Goal: Transaction & Acquisition: Book appointment/travel/reservation

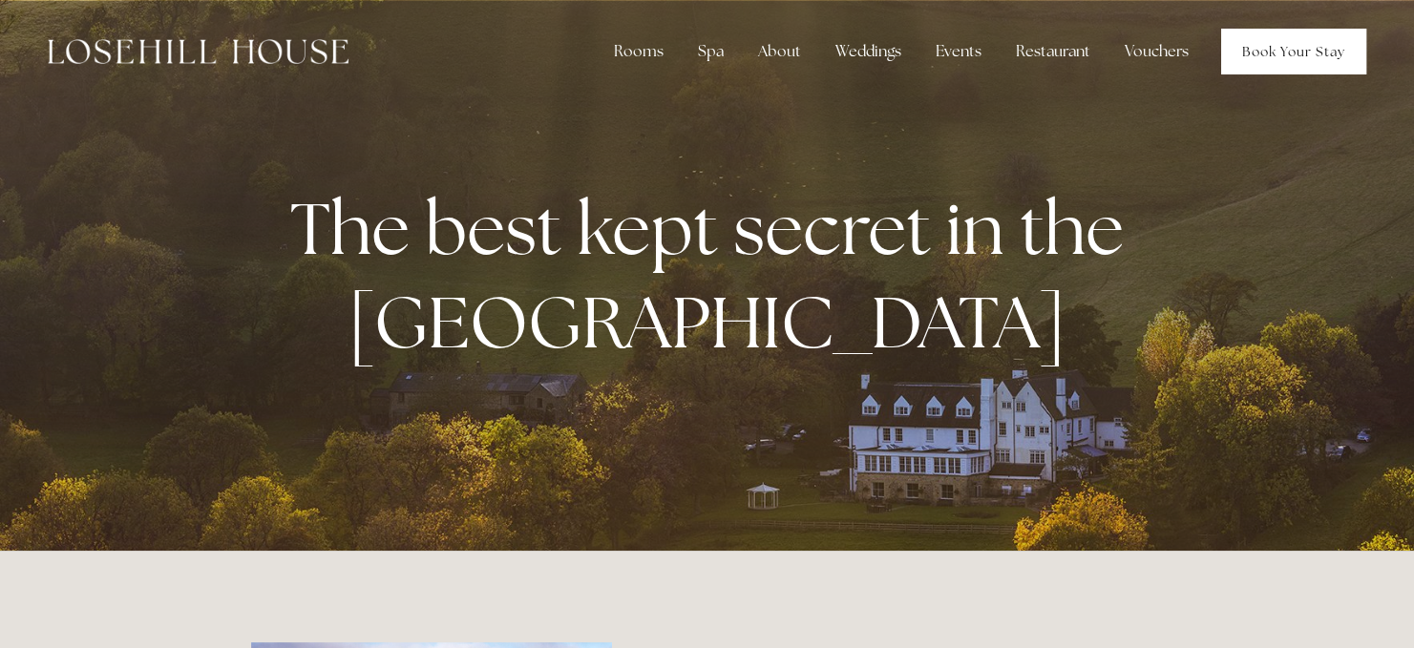
click at [1298, 49] on link "Book Your Stay" at bounding box center [1293, 52] width 145 height 46
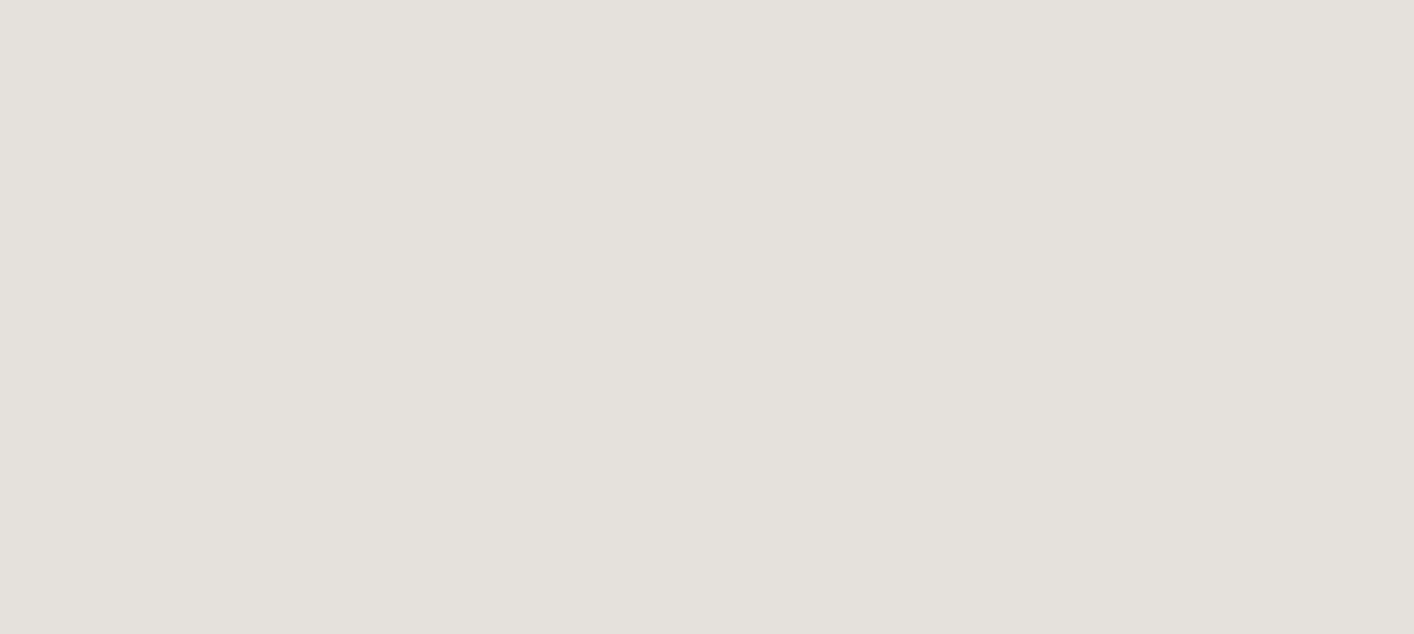
scroll to position [103, 0]
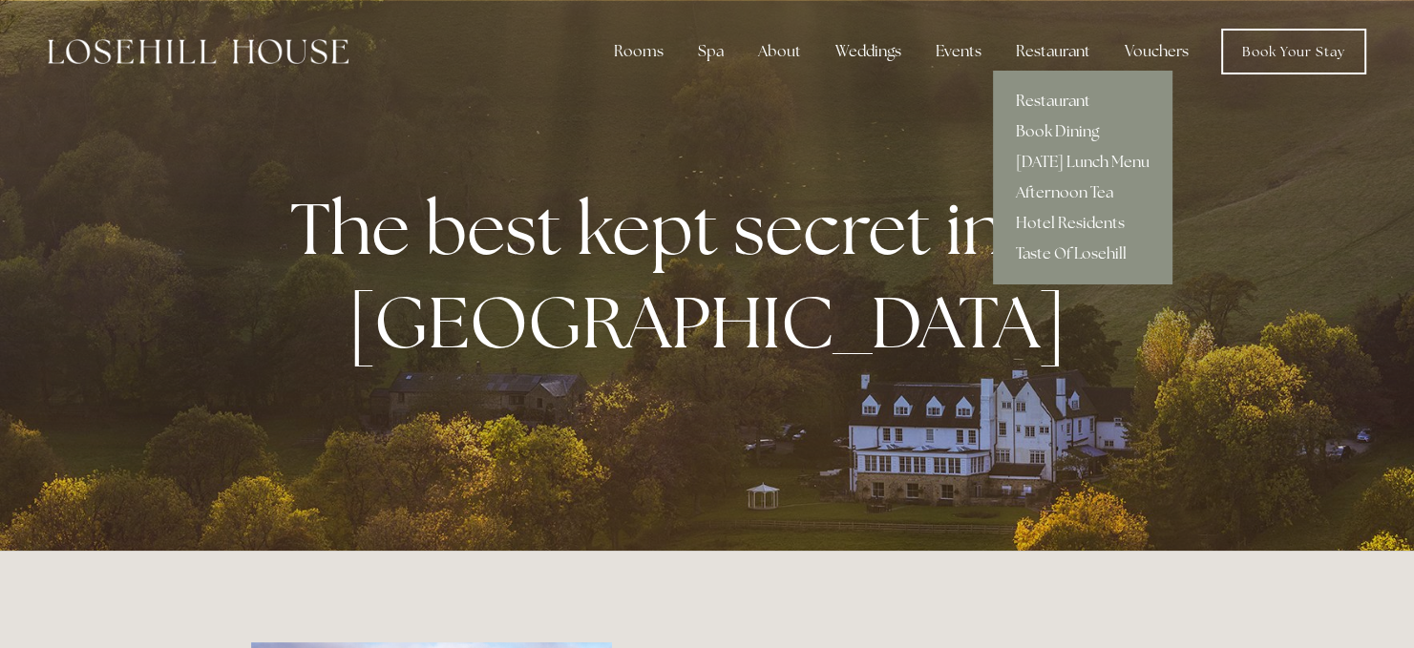
click at [1060, 99] on link "Restaurant" at bounding box center [1082, 101] width 179 height 31
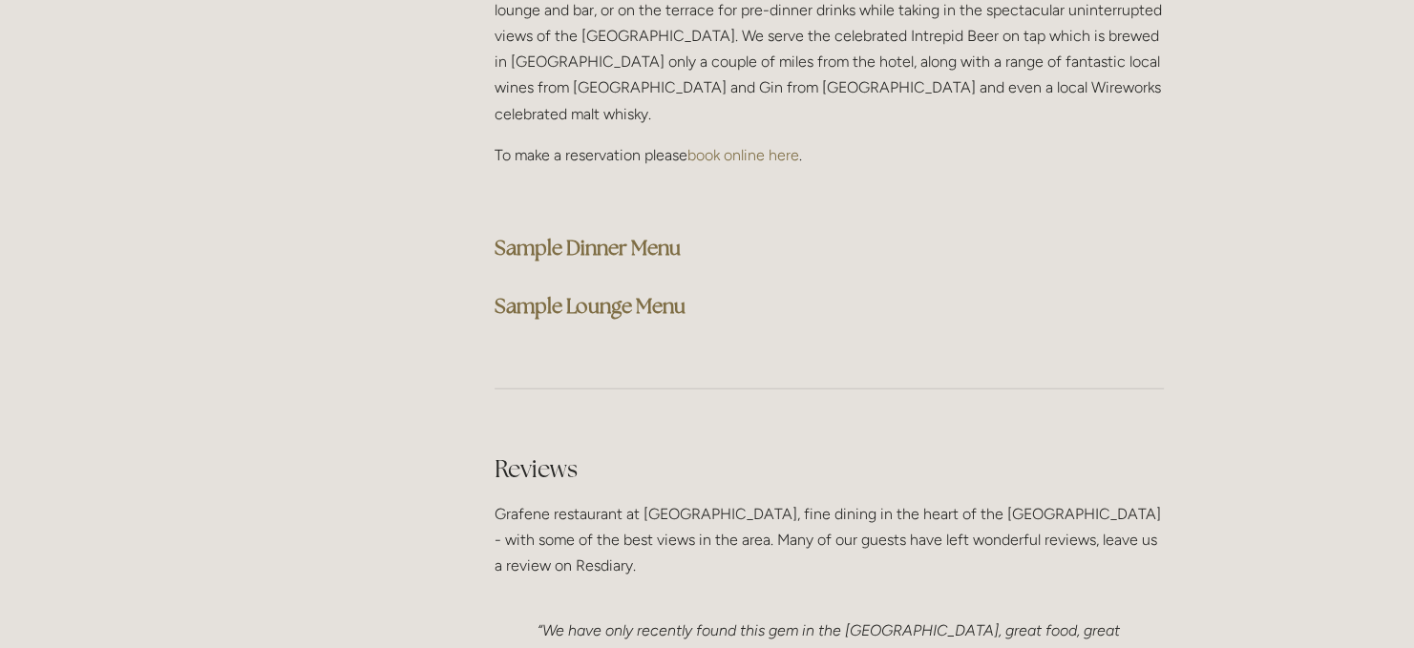
scroll to position [4967, 0]
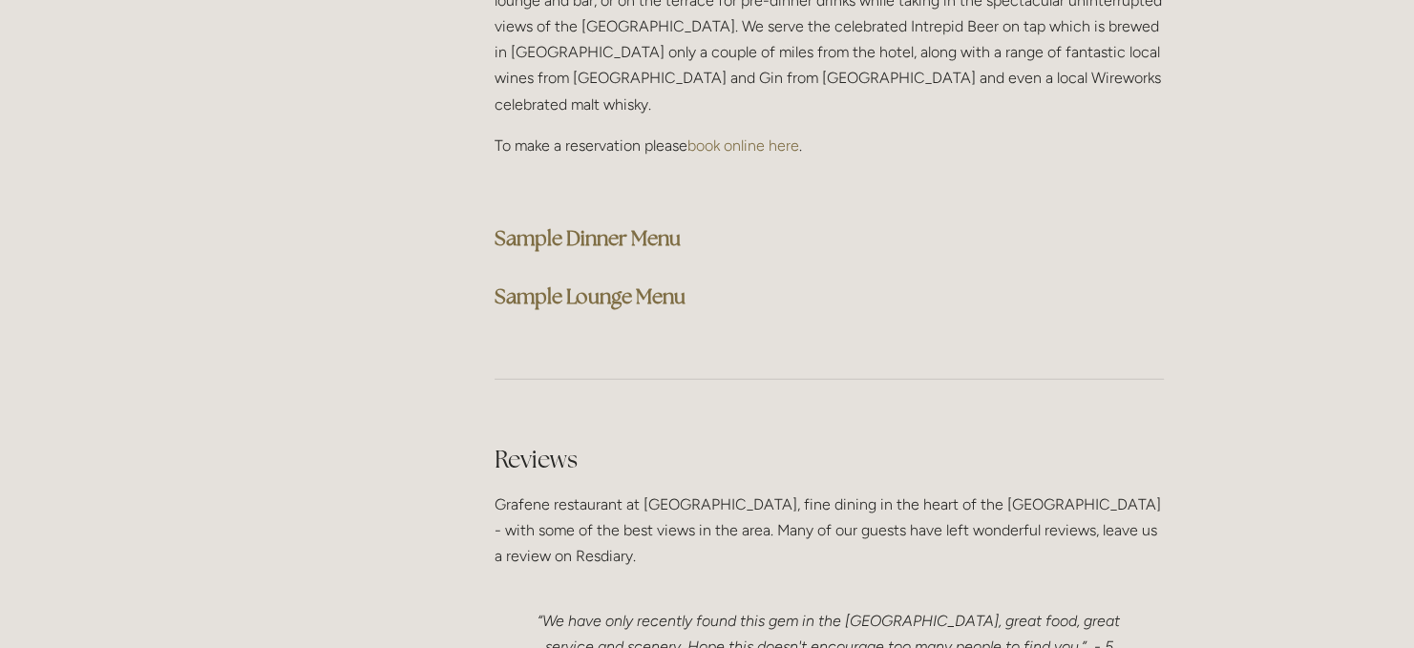
click at [592, 225] on strong "Sample Dinner Menu" at bounding box center [587, 238] width 186 height 26
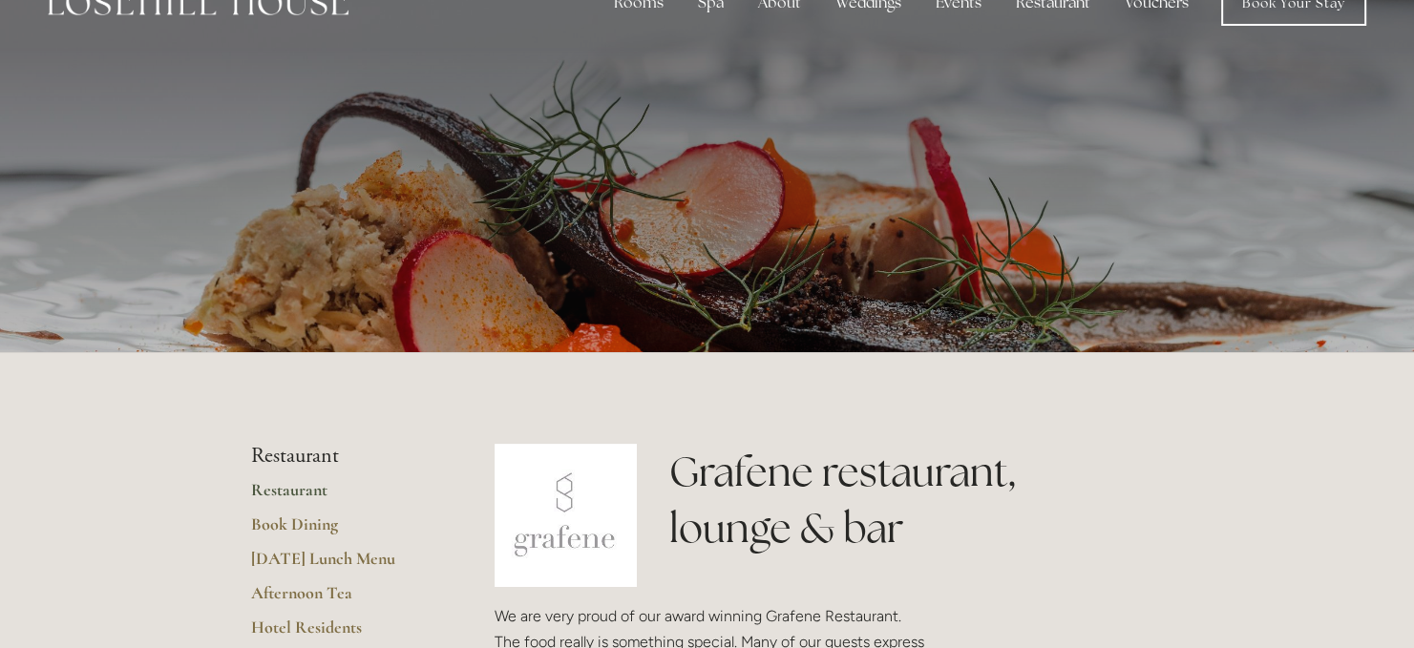
scroll to position [0, 0]
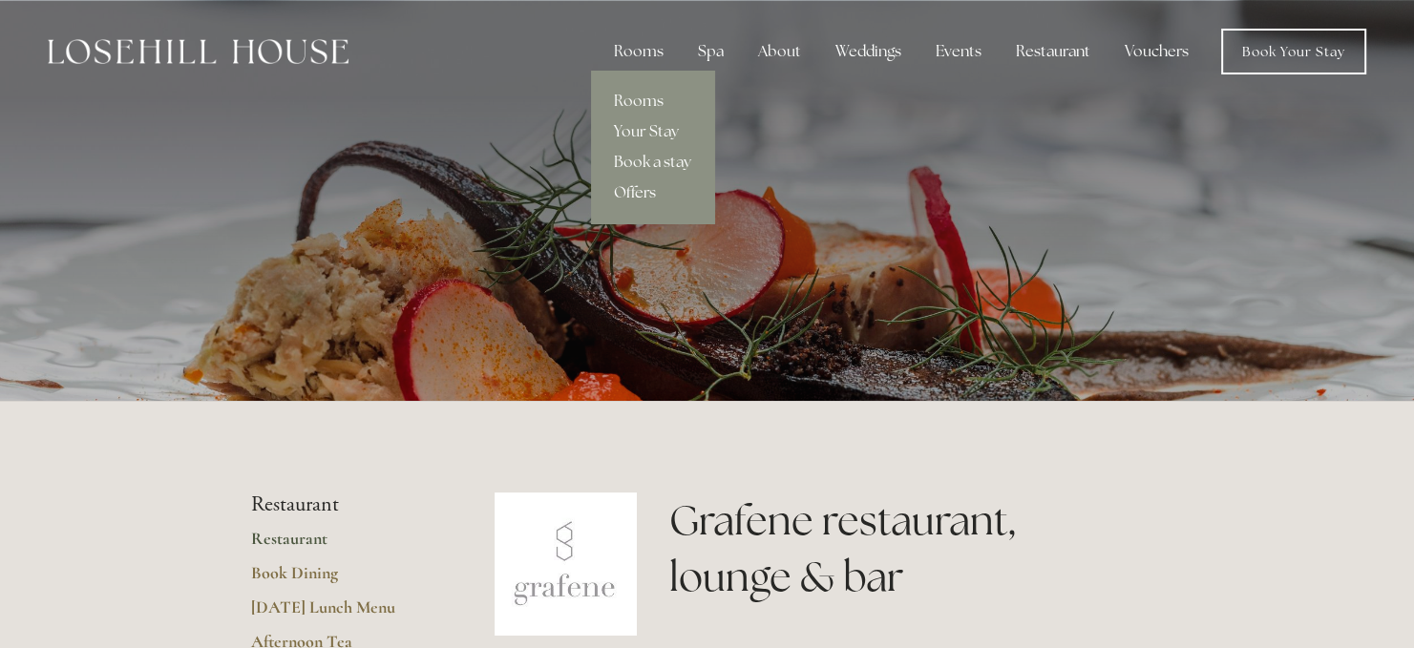
click at [641, 191] on link "Offers" at bounding box center [652, 193] width 123 height 31
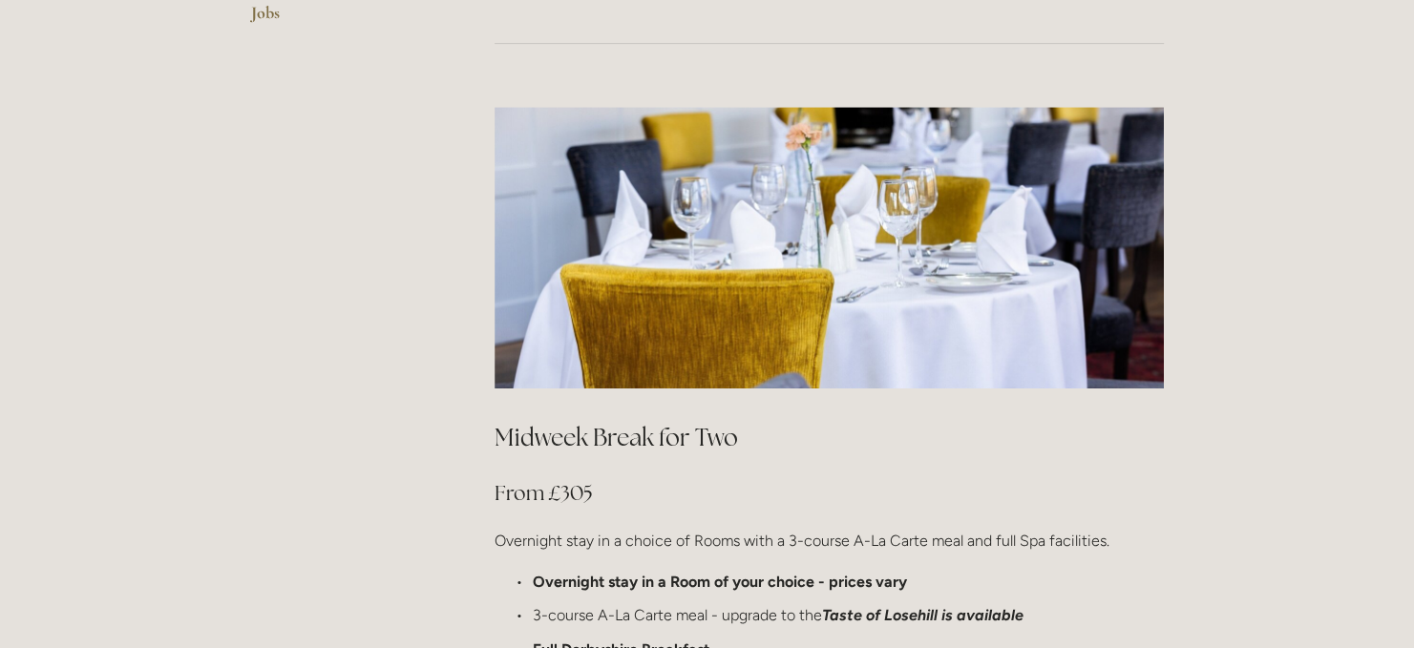
scroll to position [922, 0]
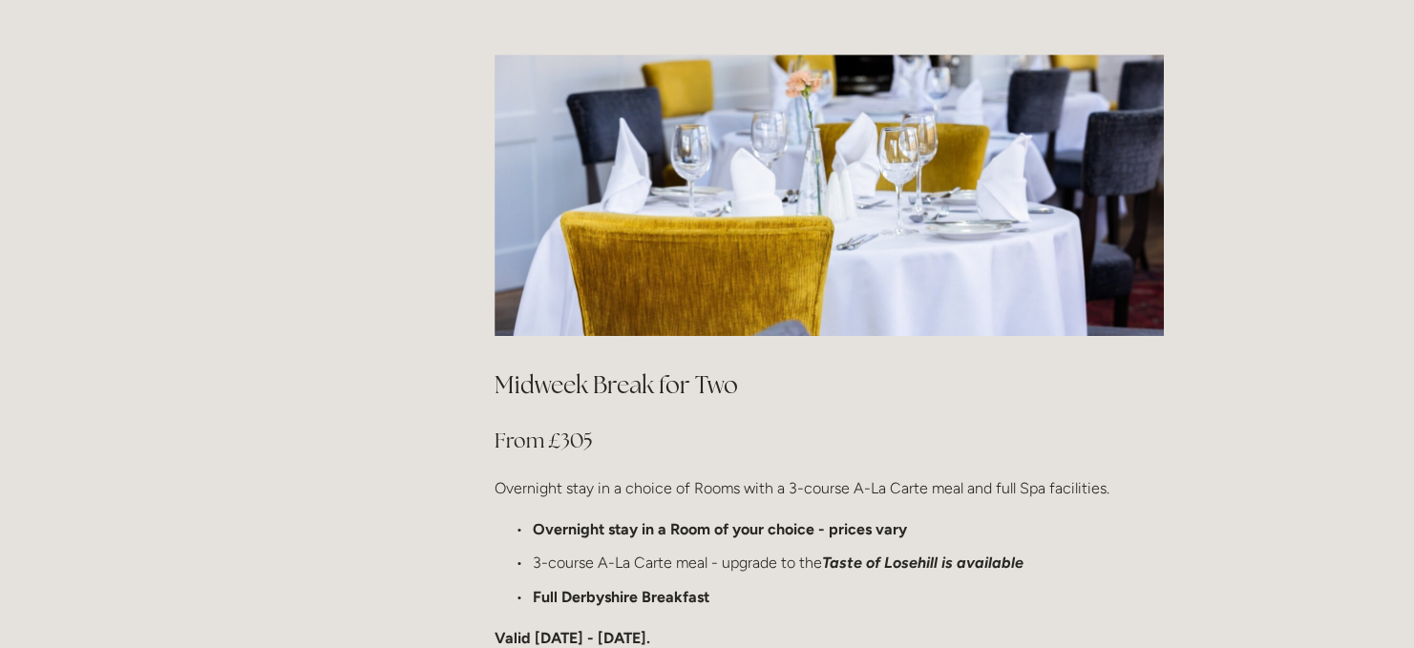
drag, startPoint x: 1395, startPoint y: 156, endPoint x: 1395, endPoint y: 169, distance: 13.4
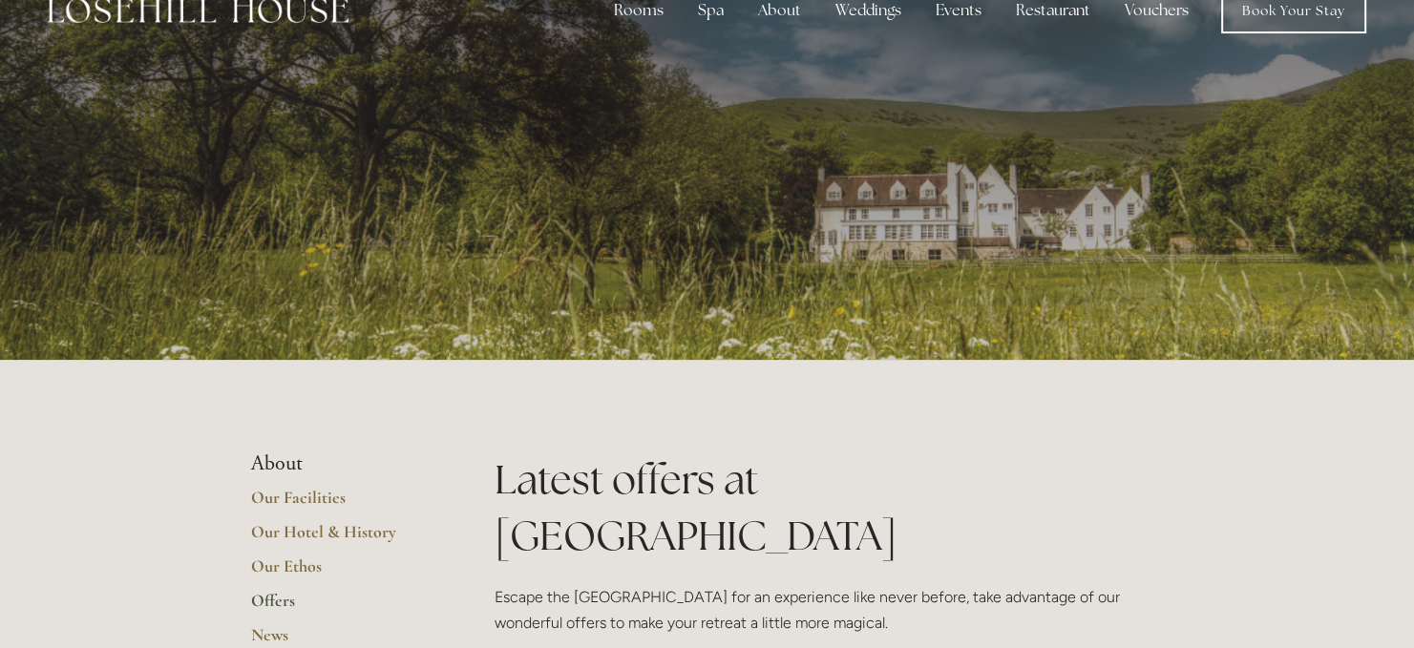
scroll to position [0, 0]
